Goal: Task Accomplishment & Management: Manage account settings

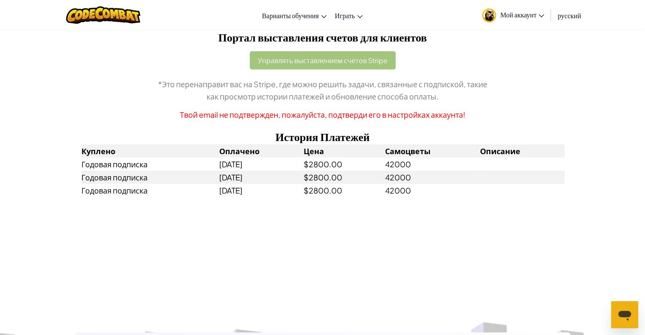
click at [354, 58] on div "Управлять выставлением счетов Stripe *Это перенаправит вас на Stripe, где можно…" at bounding box center [322, 86] width 483 height 70
click at [522, 17] on span "Мой аккаунт" at bounding box center [522, 14] width 44 height 9
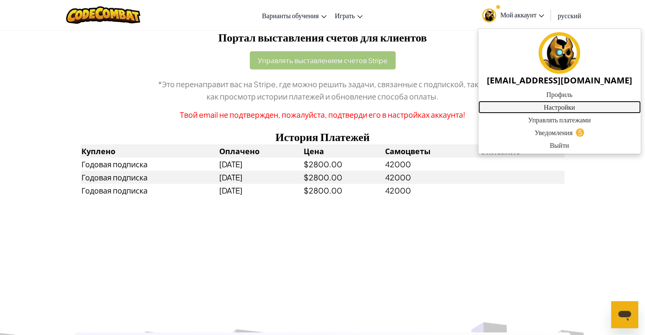
click at [551, 106] on link "Настройки" at bounding box center [559, 107] width 162 height 13
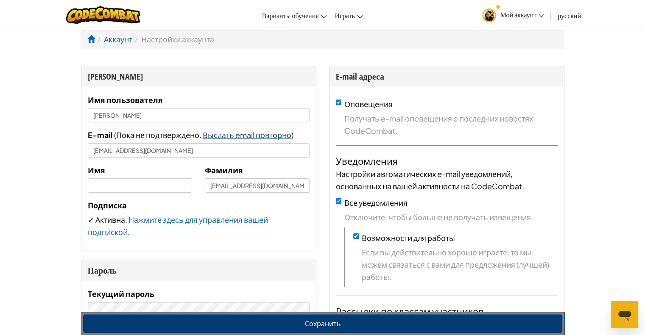
click at [245, 139] on span "Выслать email повторно" at bounding box center [247, 135] width 89 height 10
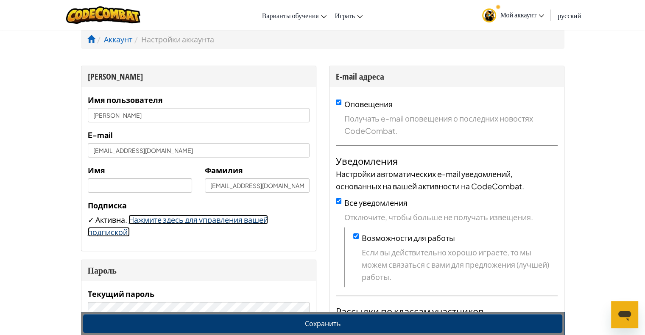
click at [181, 222] on link "Нажмите здесь для управления вашей подпиской." at bounding box center [178, 226] width 180 height 22
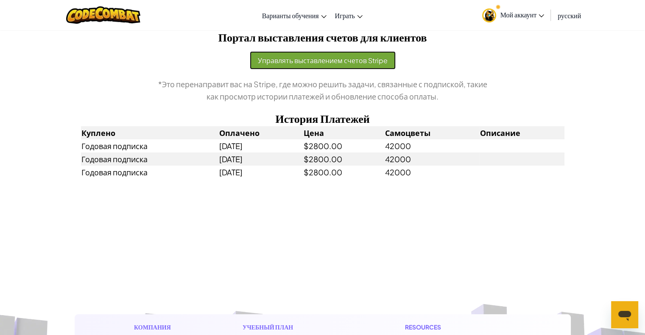
click at [305, 57] on button "Управлять выставлением счетов Stripe" at bounding box center [323, 60] width 146 height 18
